Goal: Task Accomplishment & Management: Complete application form

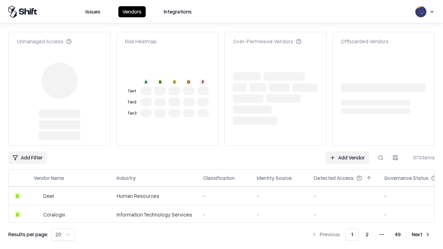
click at [347, 151] on link "Add Vendor" at bounding box center [346, 157] width 43 height 12
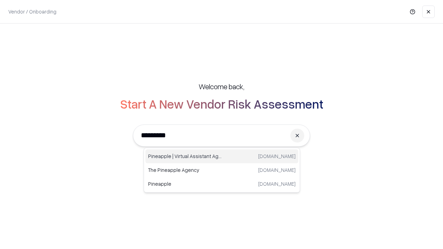
click at [222, 156] on div "Pineapple | Virtual Assistant Agency trypineapple.com" at bounding box center [221, 156] width 153 height 14
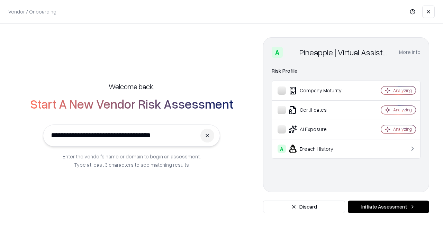
type input "**********"
click at [388, 207] on button "Initiate Assessment" at bounding box center [388, 207] width 81 height 12
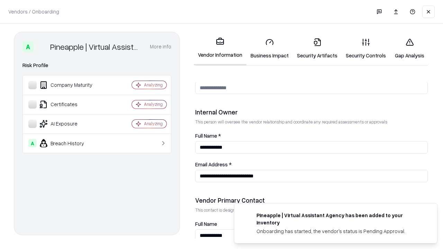
scroll to position [358, 0]
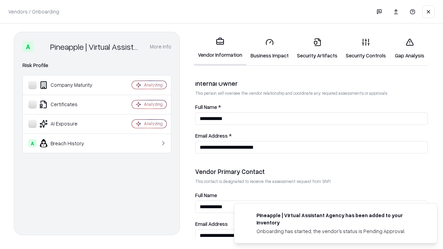
click at [269, 48] on link "Business Impact" at bounding box center [269, 49] width 46 height 32
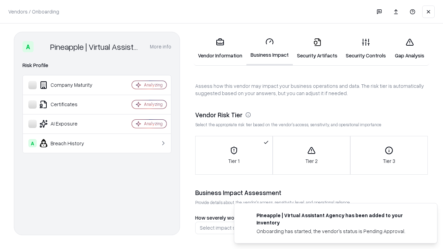
click at [317, 48] on link "Security Artifacts" at bounding box center [317, 49] width 49 height 32
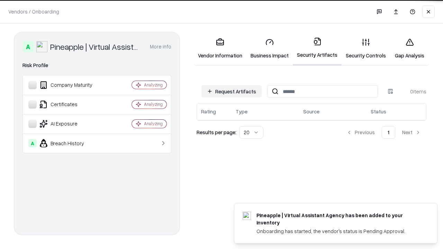
click at [231, 91] on button "Request Artifacts" at bounding box center [231, 91] width 60 height 12
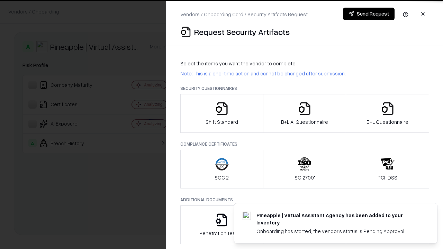
click at [221, 113] on icon "button" at bounding box center [222, 109] width 14 height 14
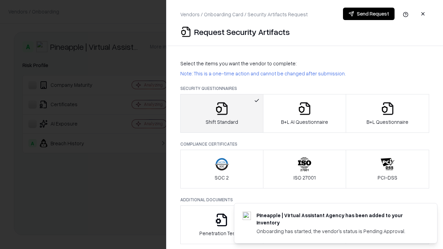
click at [368, 14] on button "Send Request" at bounding box center [369, 14] width 52 height 12
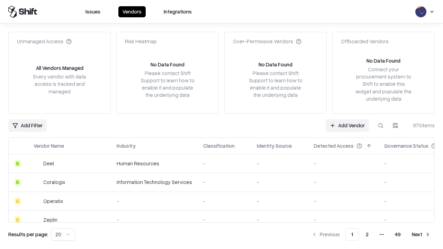
click at [380, 125] on button at bounding box center [380, 125] width 12 height 12
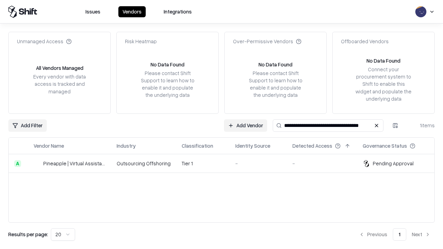
type input "**********"
click at [225, 163] on td "Tier 1" at bounding box center [203, 163] width 54 height 19
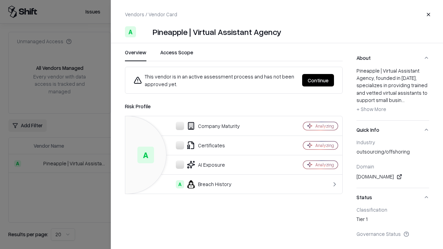
click at [318, 80] on button "Continue" at bounding box center [318, 80] width 32 height 12
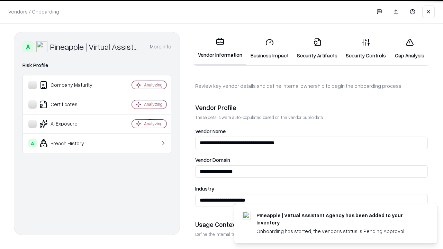
click at [317, 48] on link "Security Artifacts" at bounding box center [317, 49] width 49 height 32
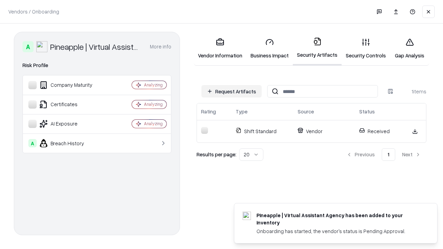
click at [366, 48] on link "Security Controls" at bounding box center [365, 49] width 48 height 32
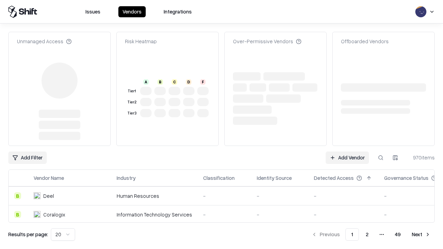
click at [347, 151] on link "Add Vendor" at bounding box center [346, 157] width 43 height 12
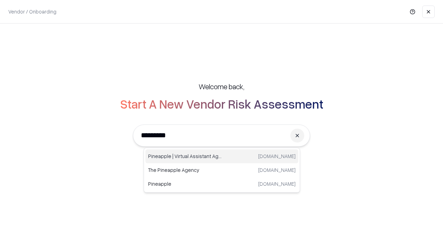
click at [222, 156] on div "Pineapple | Virtual Assistant Agency trypineapple.com" at bounding box center [221, 156] width 153 height 14
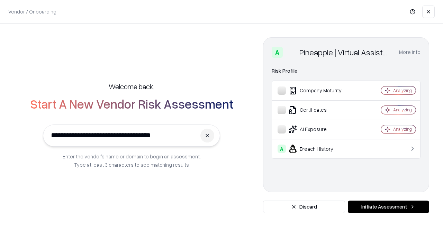
type input "**********"
click at [388, 207] on button "Initiate Assessment" at bounding box center [388, 207] width 81 height 12
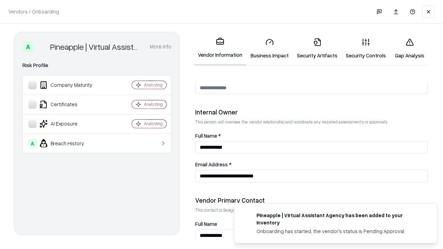
scroll to position [358, 0]
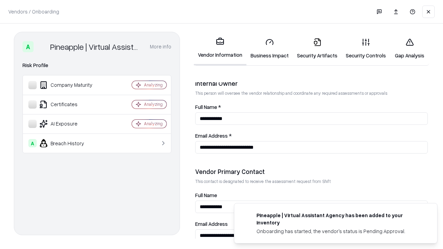
click at [409, 48] on link "Gap Analysis" at bounding box center [409, 49] width 39 height 32
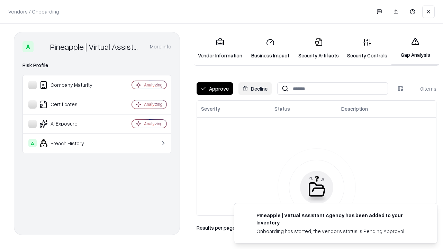
click at [214, 89] on button "Approve" at bounding box center [214, 88] width 36 height 12
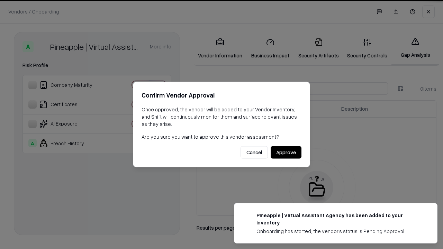
click at [286, 152] on button "Approve" at bounding box center [285, 152] width 31 height 12
